Goal: Check status: Check status

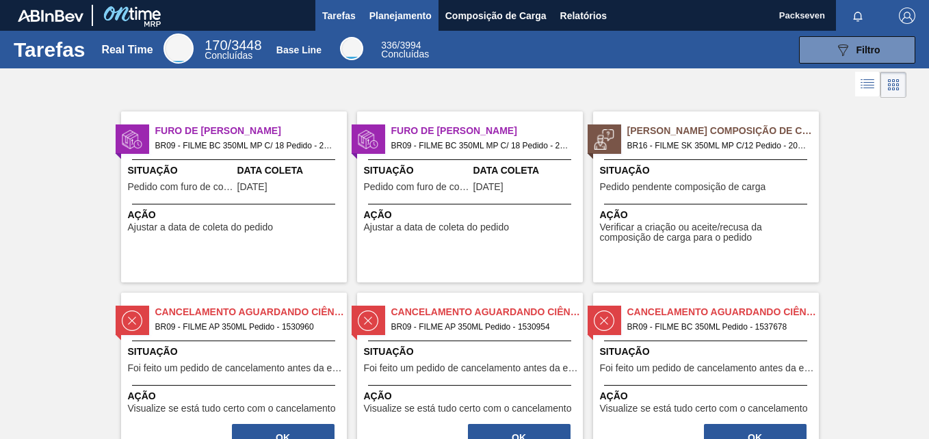
click at [404, 8] on span "Planejamento" at bounding box center [400, 16] width 62 height 16
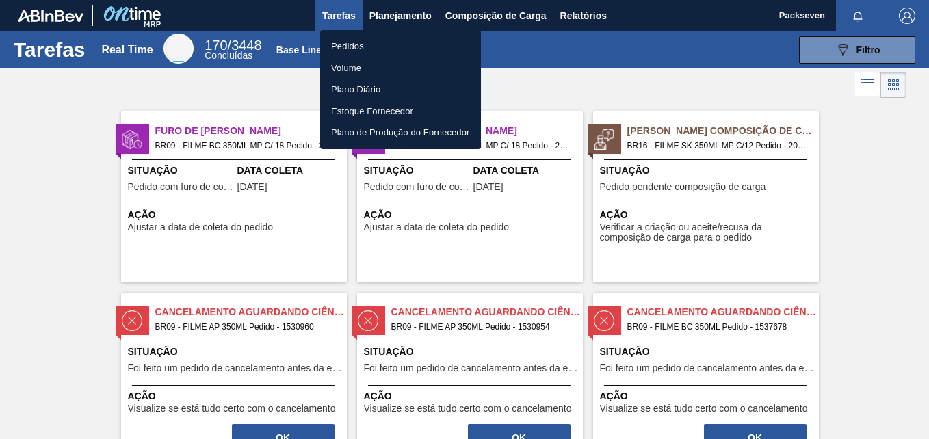
click at [391, 47] on li "Pedidos" at bounding box center [400, 47] width 161 height 22
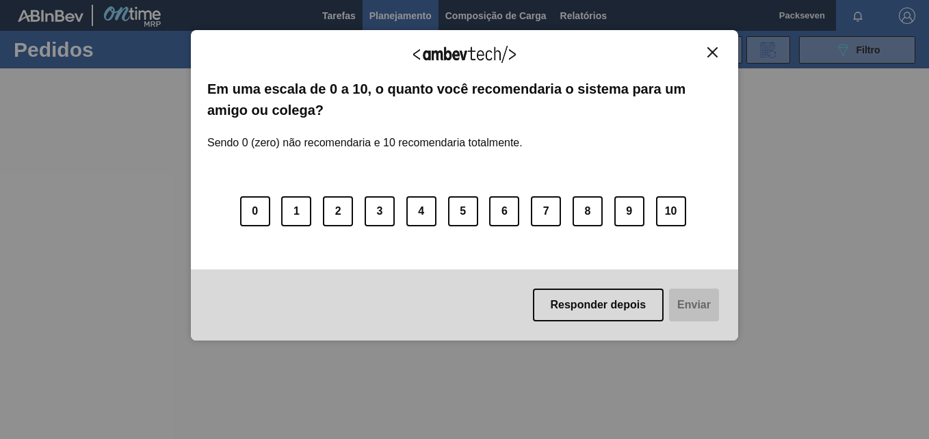
click at [707, 42] on div "Agradecemos seu feedback! Em uma escala de 0 a 10, o quanto você recomendaria o…" at bounding box center [464, 185] width 547 height 311
click at [713, 55] on img "Close" at bounding box center [712, 52] width 10 height 10
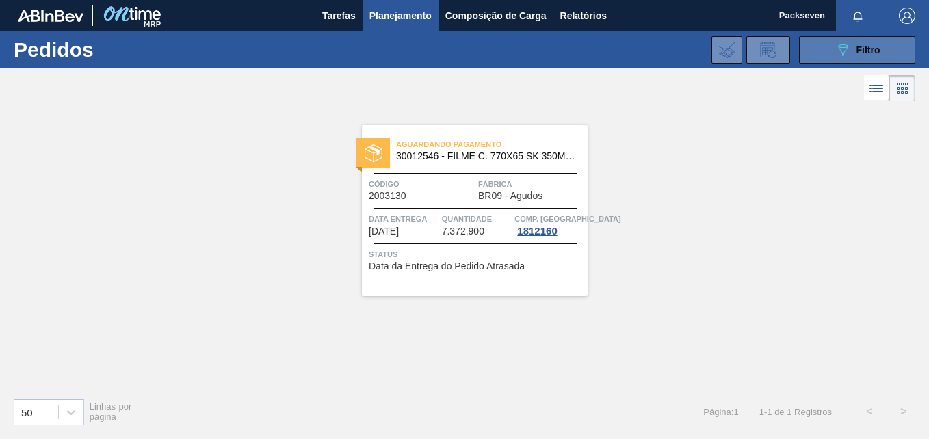
click at [848, 49] on icon "089F7B8B-B2A5-4AFE-B5C0-19BA573D28AC" at bounding box center [843, 50] width 16 height 16
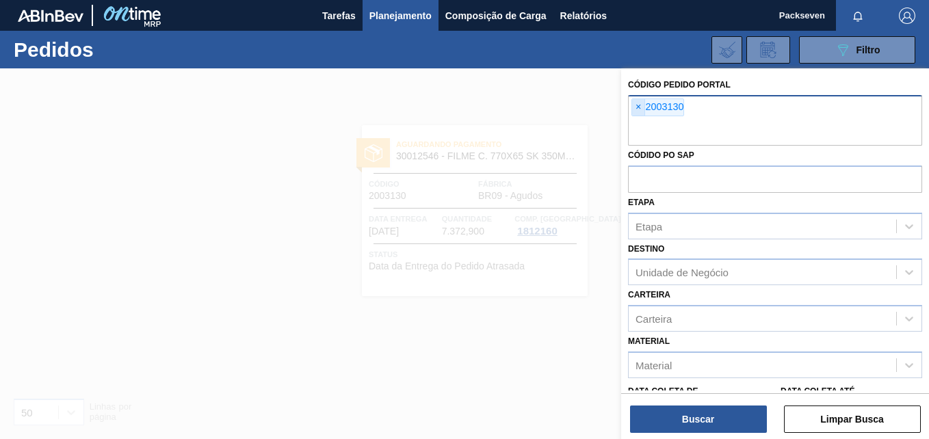
click at [635, 105] on span "×" at bounding box center [638, 107] width 13 height 16
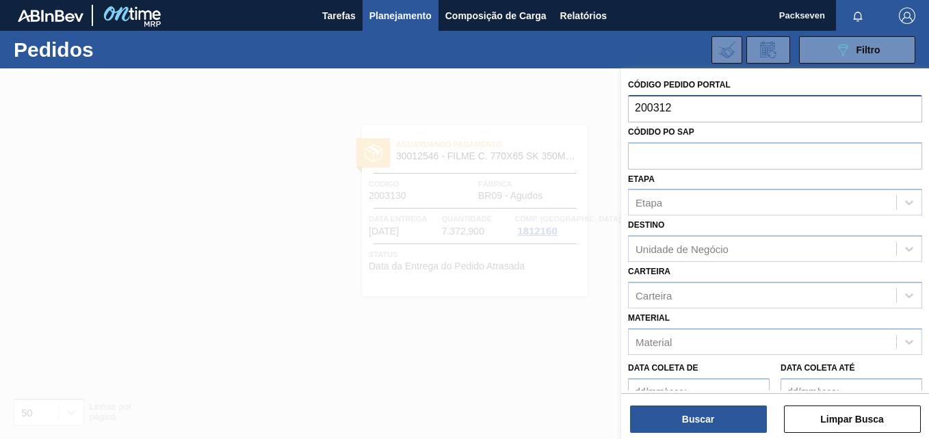
type input "2003128"
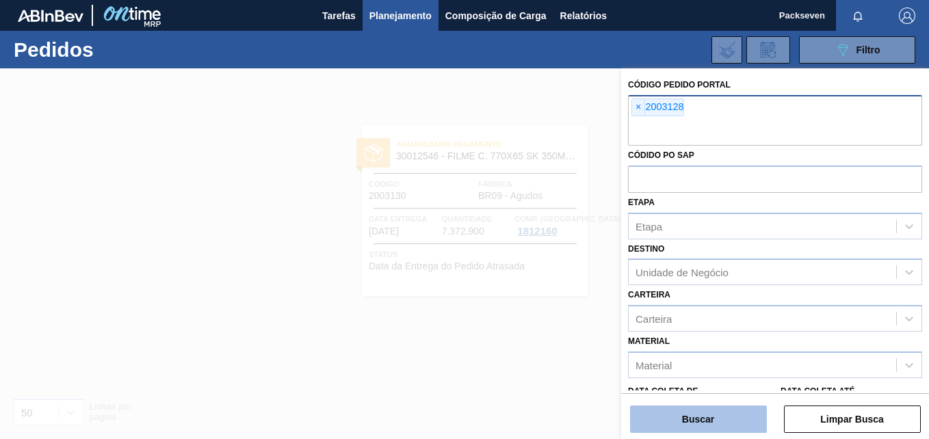
click at [722, 421] on button "Buscar" at bounding box center [698, 419] width 137 height 27
